Goal: Check status: Check status

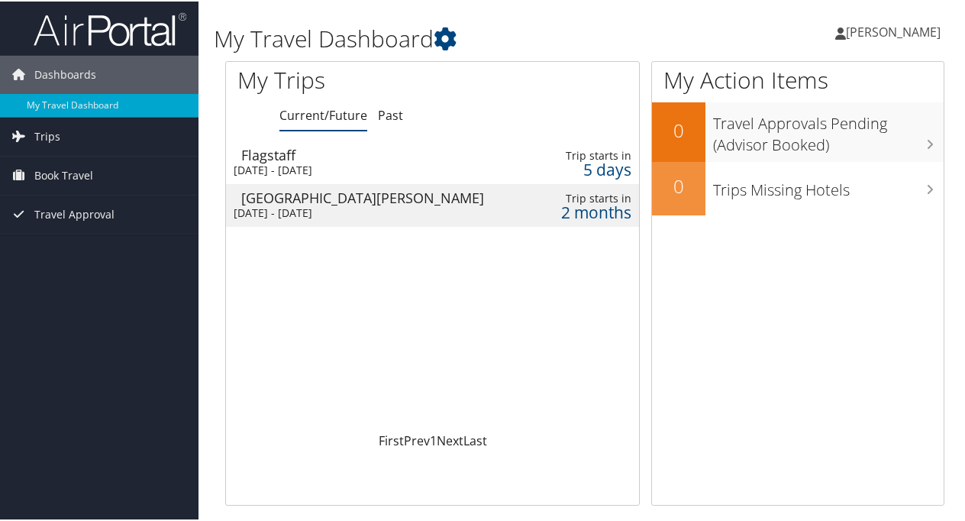
click at [392, 157] on div "Flagstaff" at bounding box center [376, 154] width 270 height 14
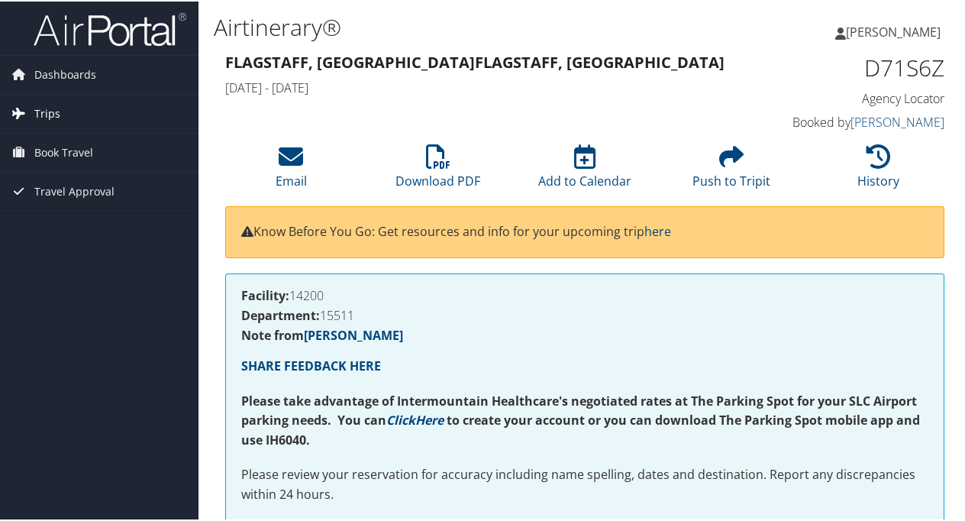
click at [130, 116] on link "Trips" at bounding box center [99, 112] width 199 height 38
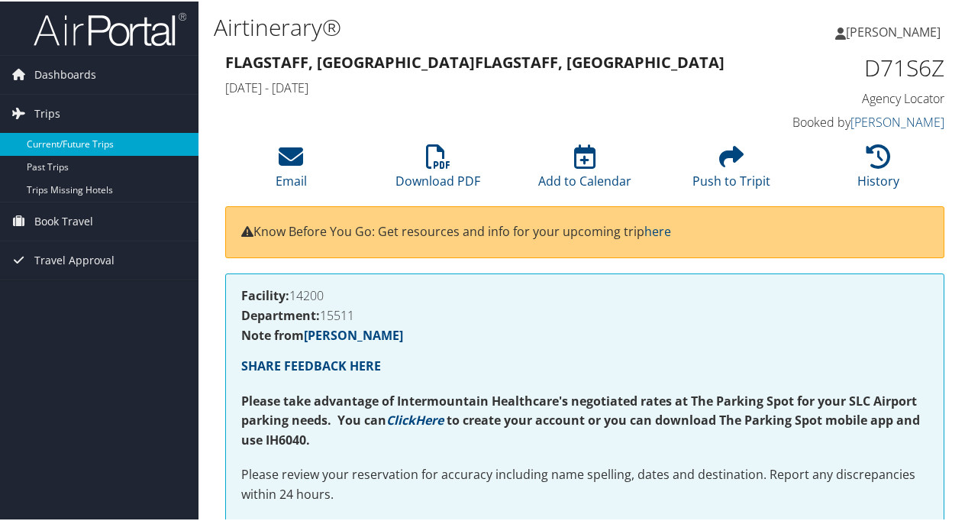
click at [92, 145] on link "Current/Future Trips" at bounding box center [99, 142] width 199 height 23
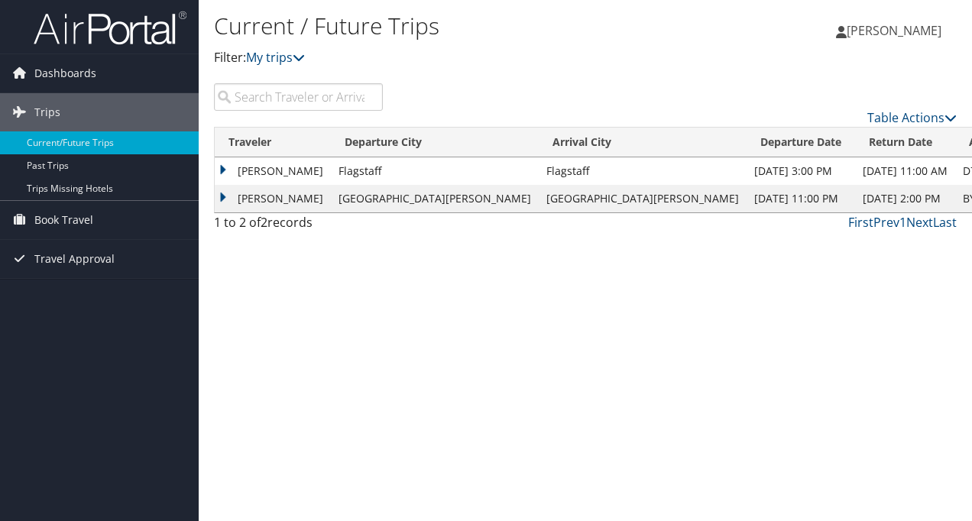
click at [289, 175] on td "[PERSON_NAME]" at bounding box center [273, 170] width 116 height 27
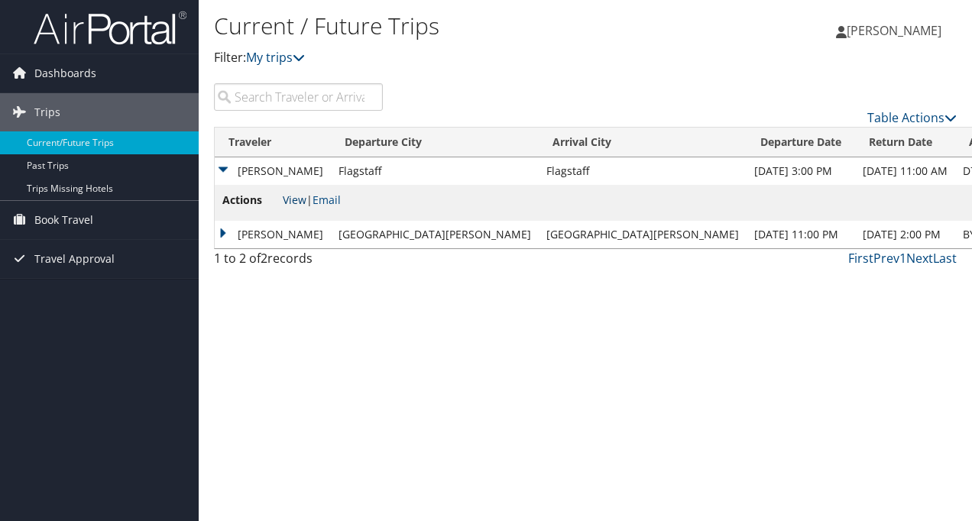
click at [302, 200] on link "View" at bounding box center [295, 199] width 24 height 15
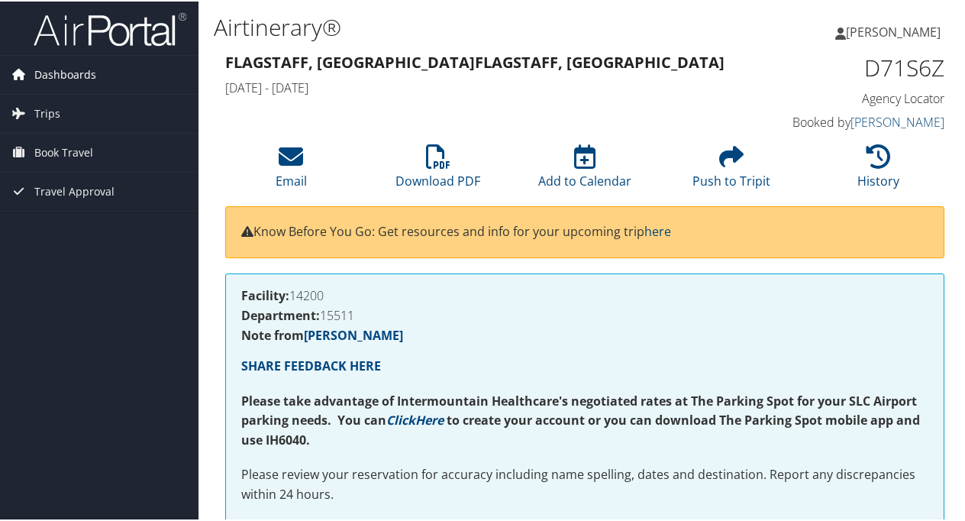
click at [66, 78] on span "Dashboards" at bounding box center [65, 73] width 62 height 38
